Goal: Navigation & Orientation: Find specific page/section

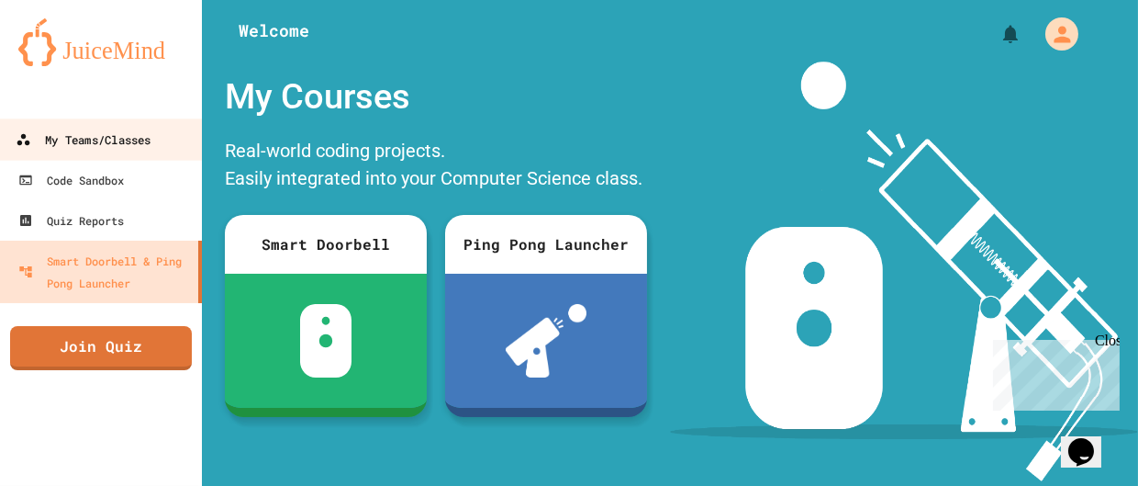
click at [102, 146] on div "My Teams/Classes" at bounding box center [83, 140] width 135 height 23
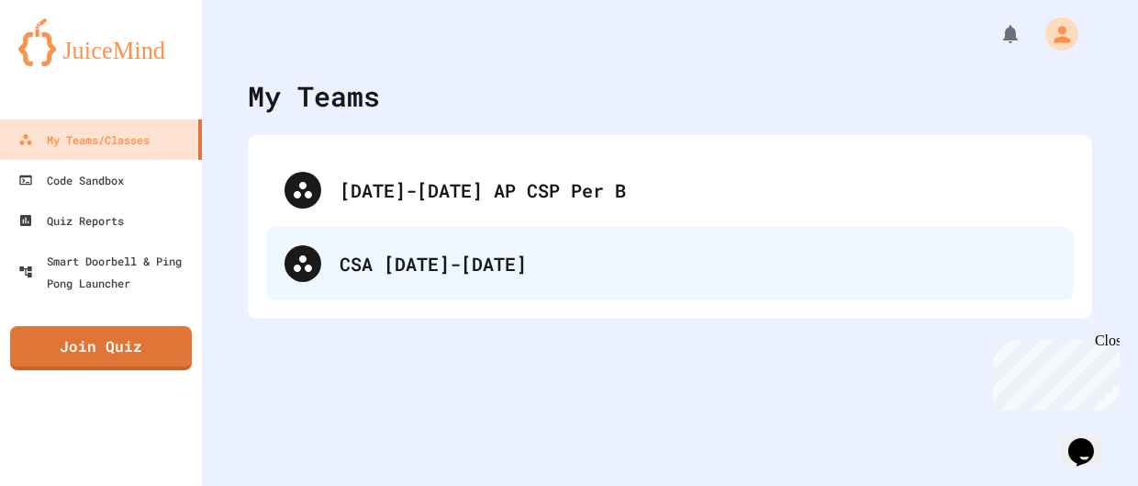
click at [415, 240] on div "CSA [DATE]-[DATE]" at bounding box center [670, 263] width 808 height 73
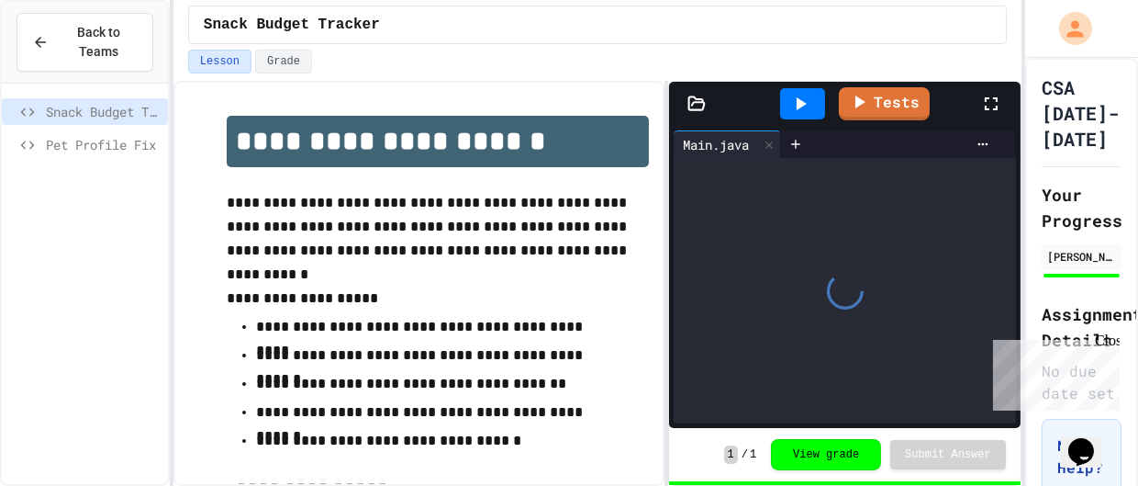
click at [1110, 339] on div "Close" at bounding box center [1105, 342] width 23 height 23
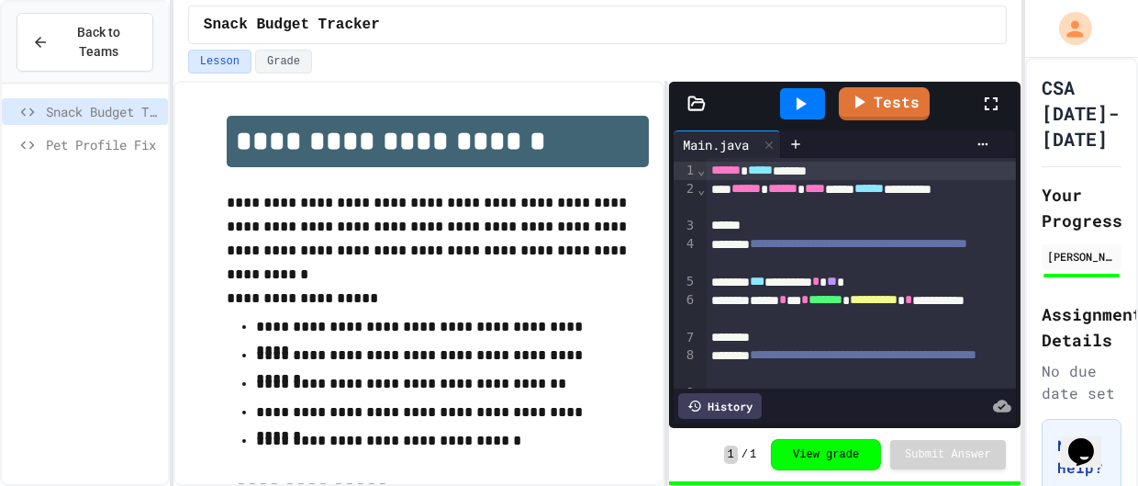
click at [91, 140] on span "Pet Profile Fix" at bounding box center [103, 144] width 115 height 19
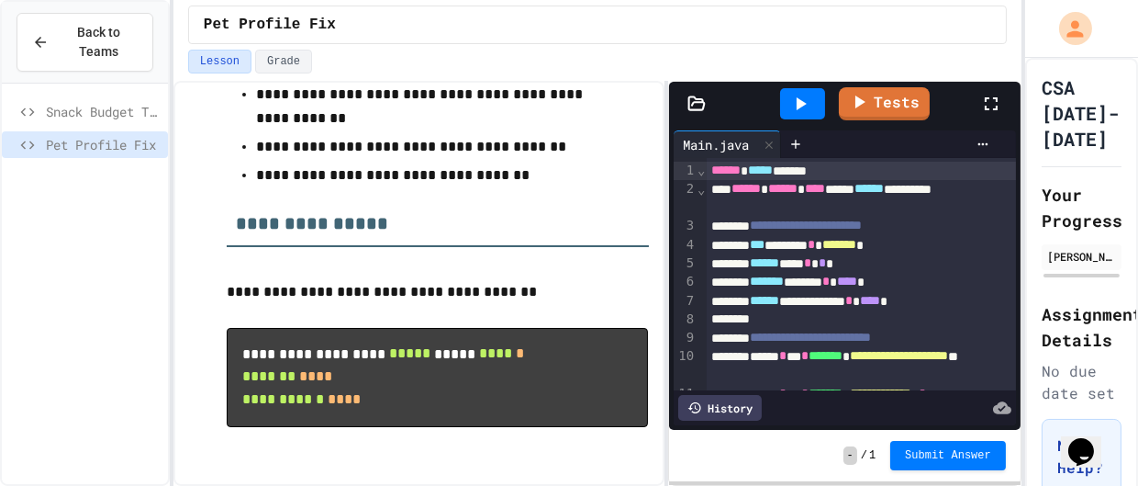
scroll to position [200, 0]
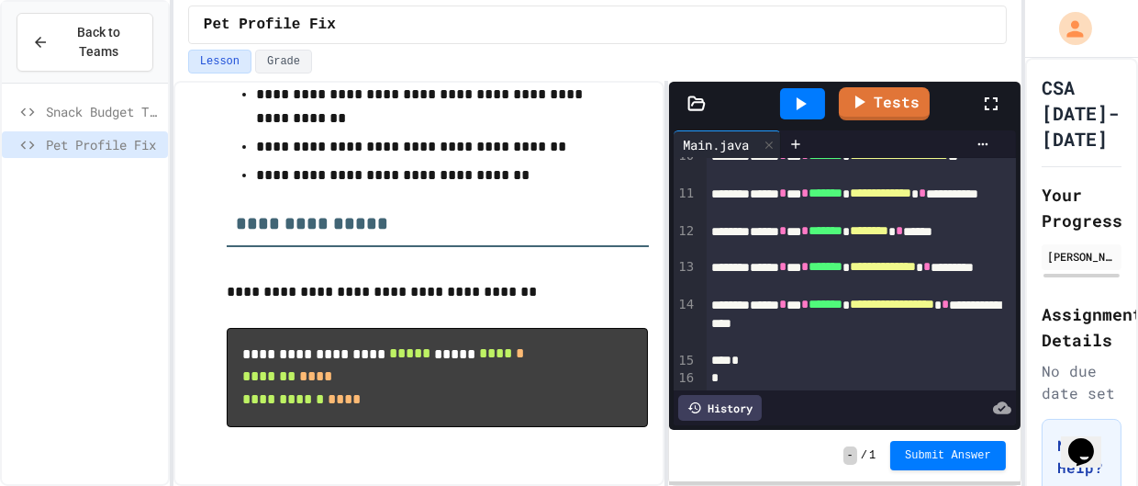
click at [811, 105] on icon at bounding box center [800, 104] width 22 height 22
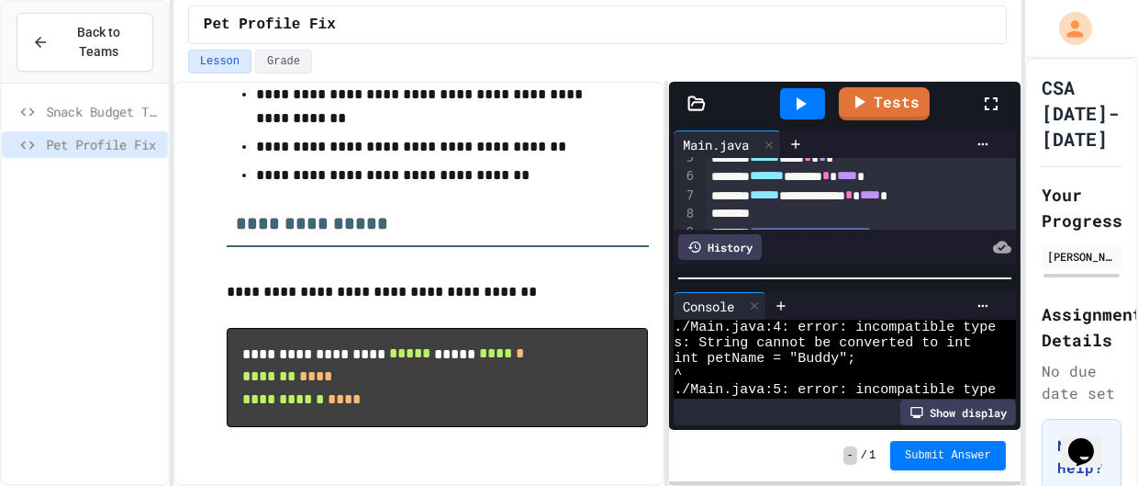
scroll to position [102, 0]
